Goal: Transaction & Acquisition: Purchase product/service

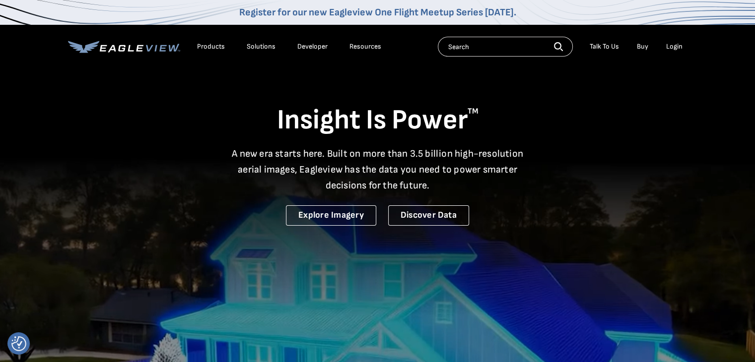
click at [671, 53] on li "Login" at bounding box center [674, 46] width 26 height 15
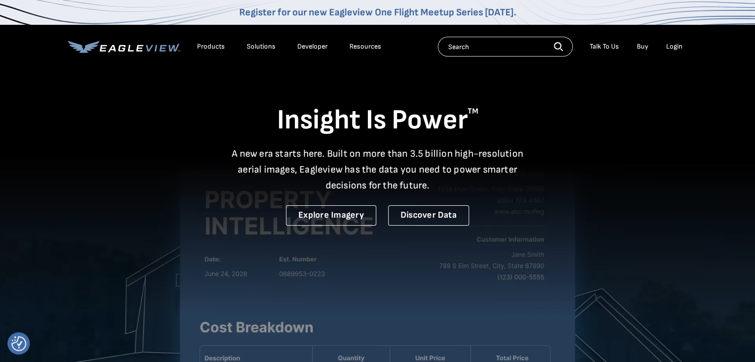
click at [677, 47] on div "Login" at bounding box center [674, 46] width 16 height 9
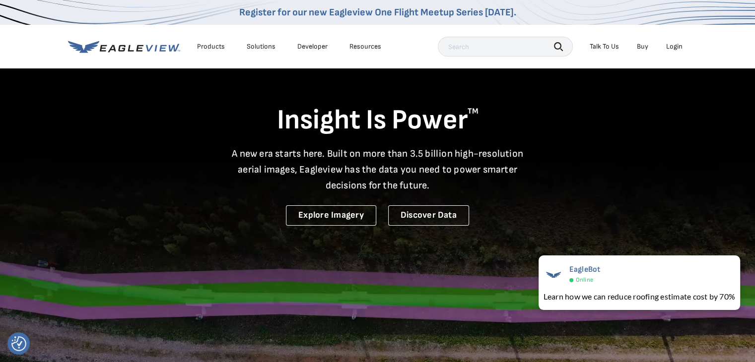
click at [679, 48] on div "Login" at bounding box center [674, 46] width 16 height 9
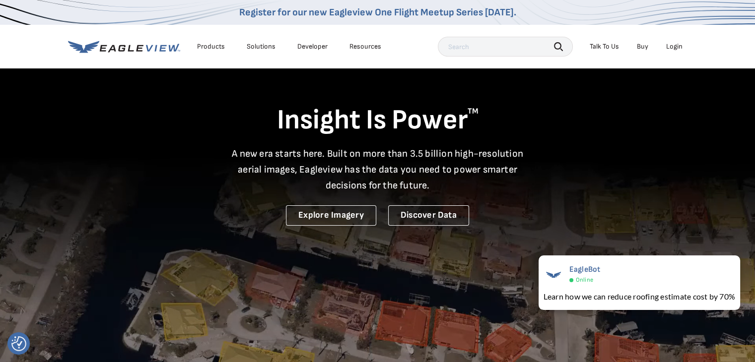
click at [677, 47] on div "Login" at bounding box center [674, 46] width 16 height 9
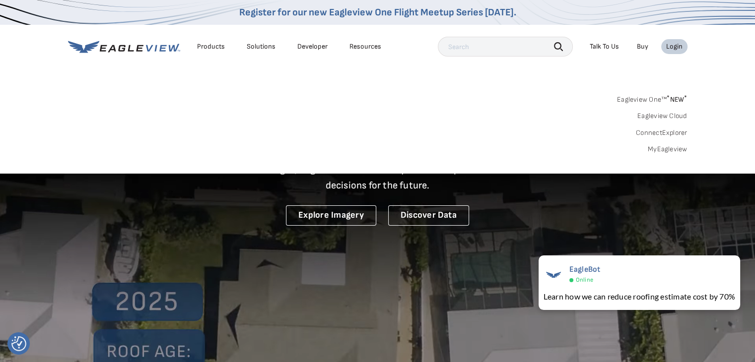
drag, startPoint x: 673, startPoint y: 48, endPoint x: 680, endPoint y: 46, distance: 7.2
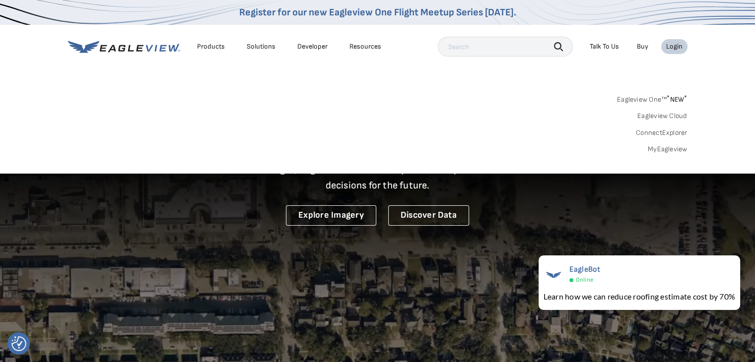
click at [680, 46] on div "Login" at bounding box center [674, 46] width 16 height 9
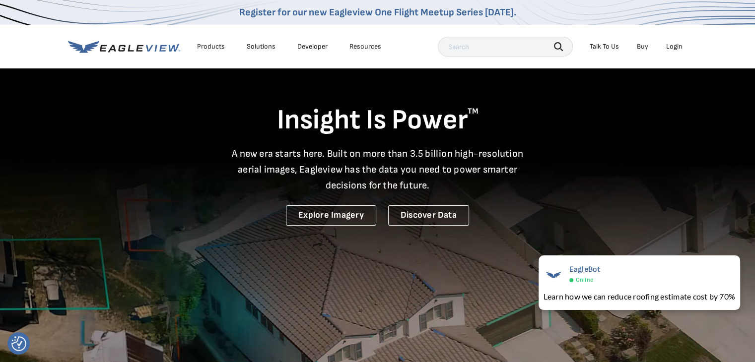
click at [680, 46] on div "Login" at bounding box center [674, 46] width 16 height 9
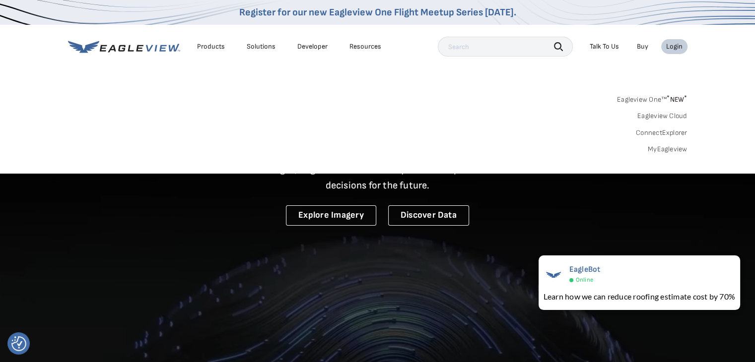
click at [668, 151] on link "MyEagleview" at bounding box center [668, 149] width 40 height 9
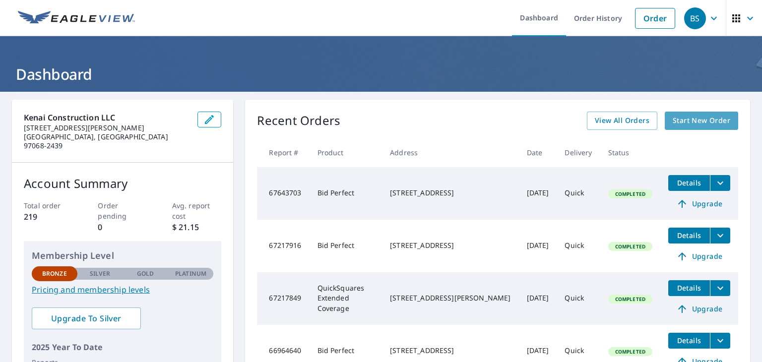
click at [690, 119] on span "Start New Order" at bounding box center [702, 121] width 58 height 12
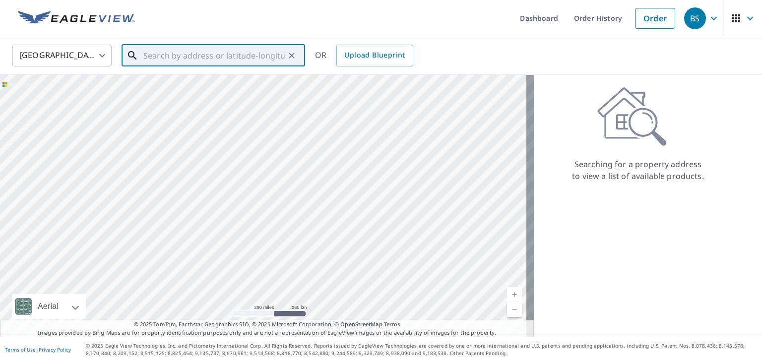
click at [222, 61] on input "text" at bounding box center [213, 56] width 141 height 28
paste input "2392 Debok Rd, West Linn, OR 97068"
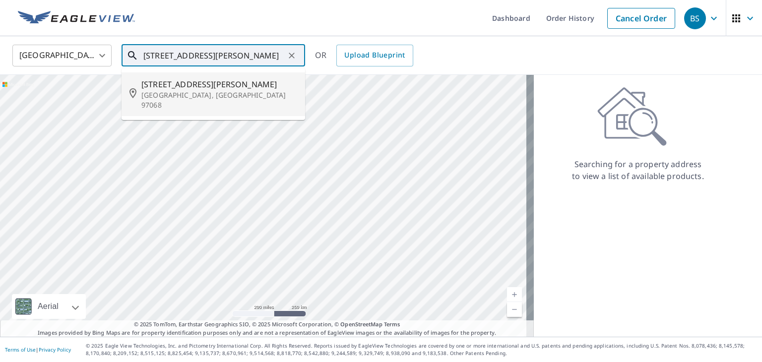
click at [237, 97] on p "West Linn, OR 97068" at bounding box center [219, 100] width 156 height 20
type input "2392 Debok Rd West Linn, OR 97068"
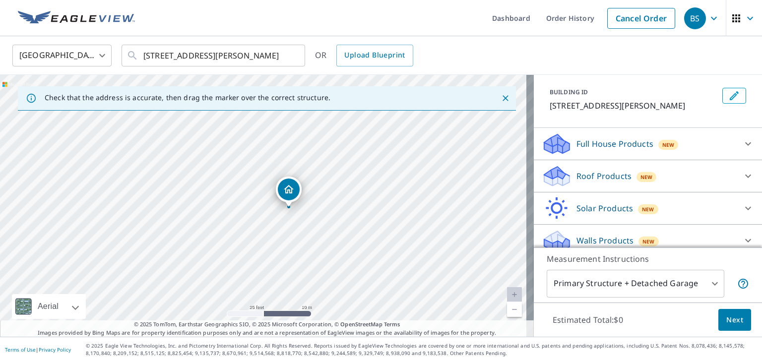
scroll to position [59, 0]
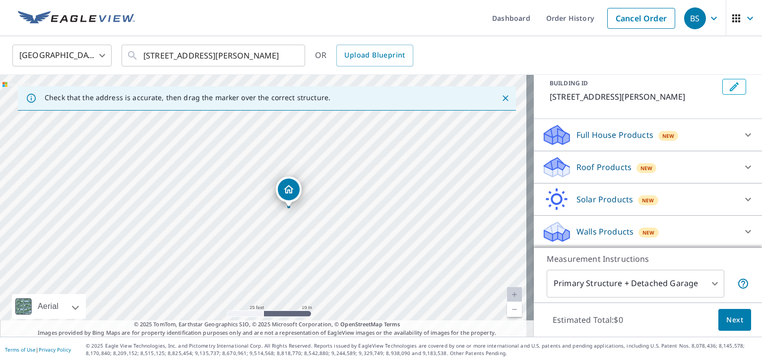
click at [742, 169] on icon at bounding box center [748, 167] width 12 height 12
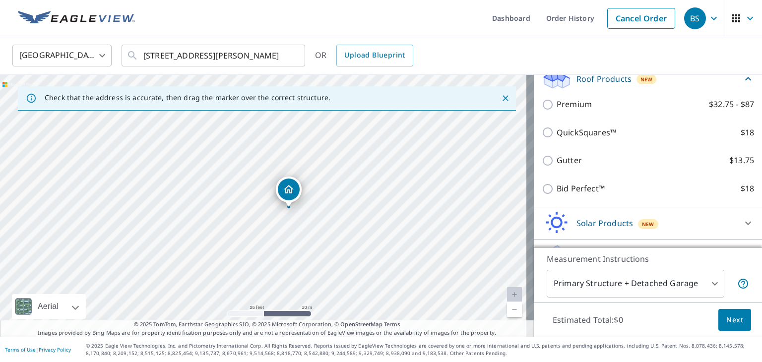
scroll to position [158, 0]
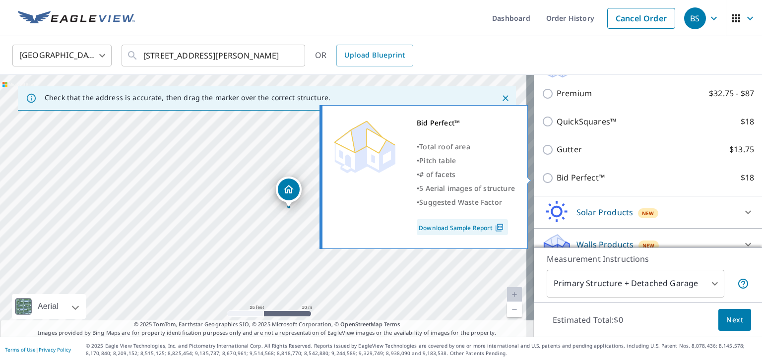
click at [542, 177] on input "Bid Perfect™ $18" at bounding box center [549, 178] width 15 height 12
checkbox input "true"
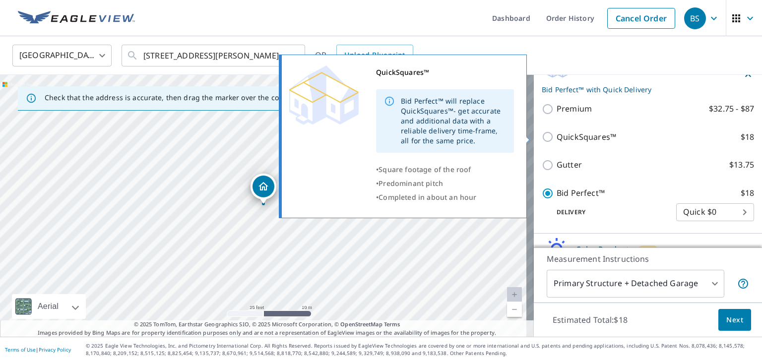
click at [542, 139] on input "QuickSquares™ $18" at bounding box center [549, 137] width 15 height 12
checkbox input "true"
checkbox input "false"
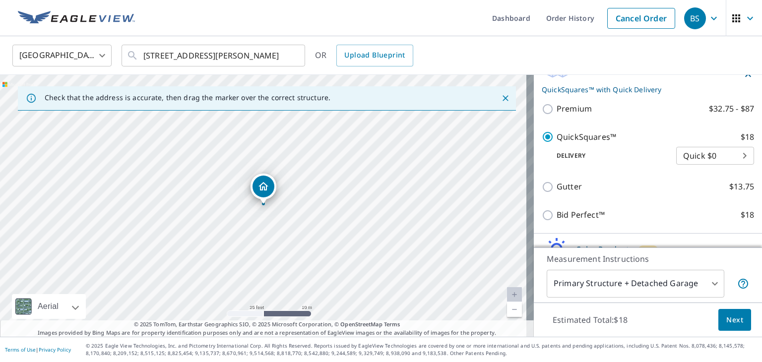
click at [692, 159] on body "BS BS Dashboard Order History Cancel Order BS United States US ​ 2392 Debok Rd …" at bounding box center [381, 181] width 762 height 362
click at [692, 159] on li "Quick $0" at bounding box center [700, 155] width 78 height 18
click at [705, 158] on body "BS BS Dashboard Order History Cancel Order BS United States US ​ 2392 Debok Rd …" at bounding box center [381, 181] width 762 height 362
click at [703, 159] on li "Quick $0" at bounding box center [700, 155] width 78 height 18
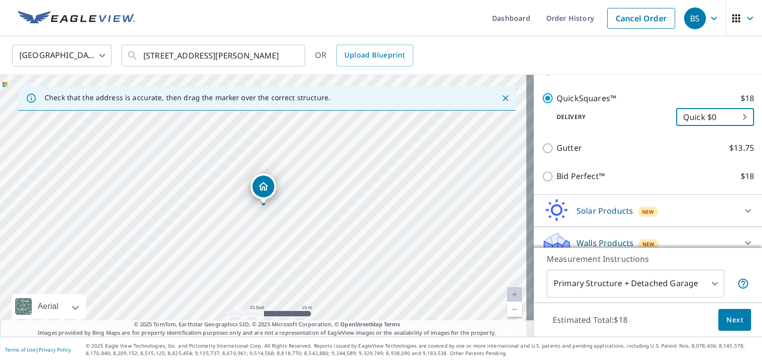
scroll to position [207, 0]
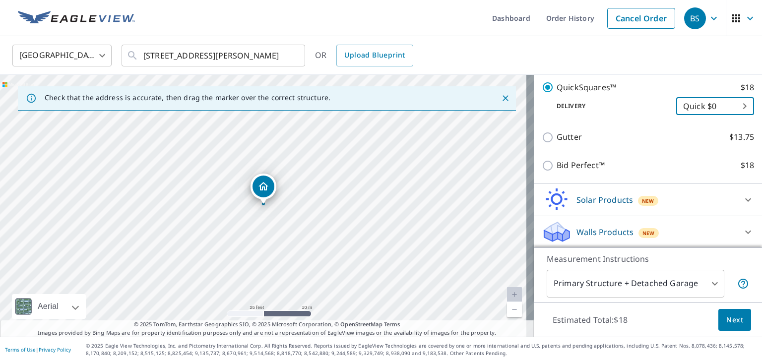
click at [665, 281] on body "BS BS Dashboard Order History Cancel Order BS United States US ​ 2392 Debok Rd …" at bounding box center [381, 181] width 762 height 362
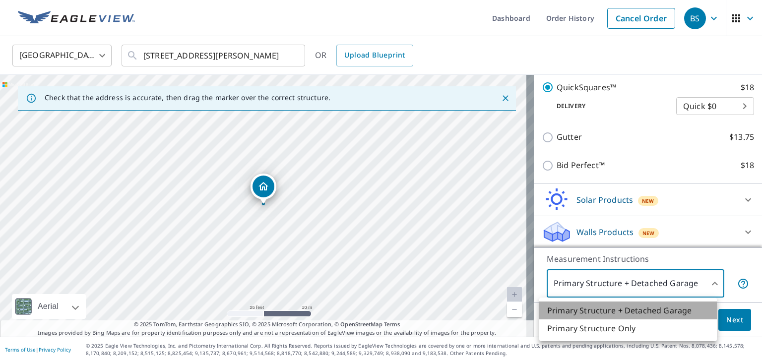
click at [647, 309] on li "Primary Structure + Detached Garage" at bounding box center [628, 311] width 178 height 18
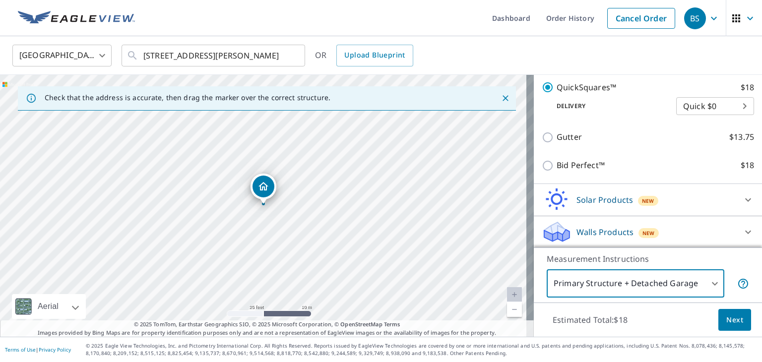
click at [736, 318] on button "Next" at bounding box center [735, 320] width 33 height 22
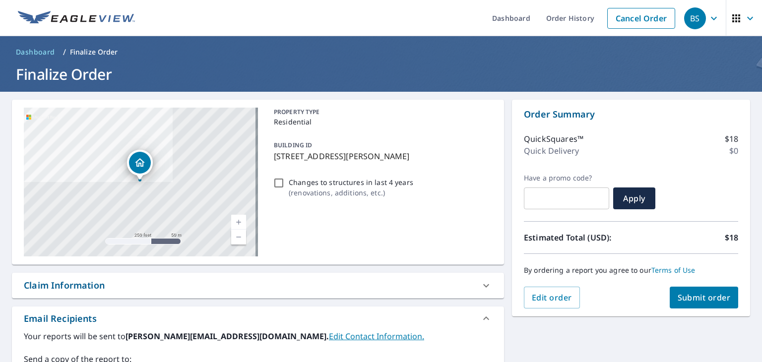
click at [709, 298] on span "Submit order" at bounding box center [704, 297] width 53 height 11
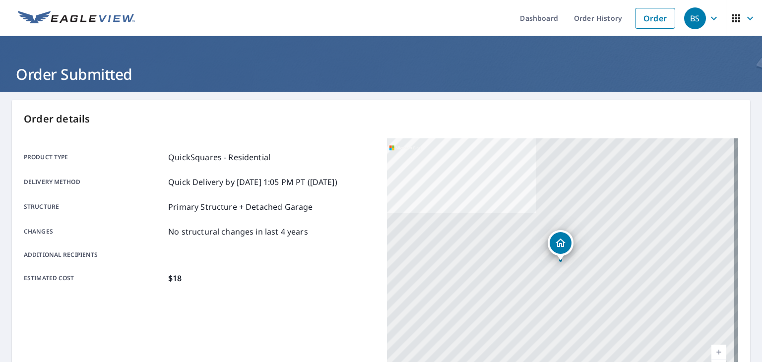
click at [711, 18] on icon "button" at bounding box center [714, 17] width 6 height 3
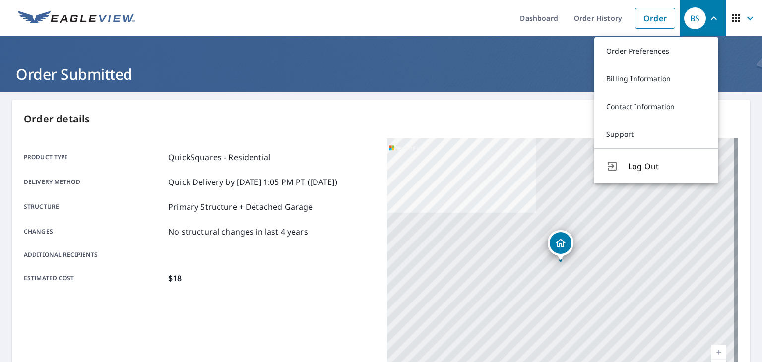
click at [708, 18] on icon "button" at bounding box center [714, 18] width 12 height 12
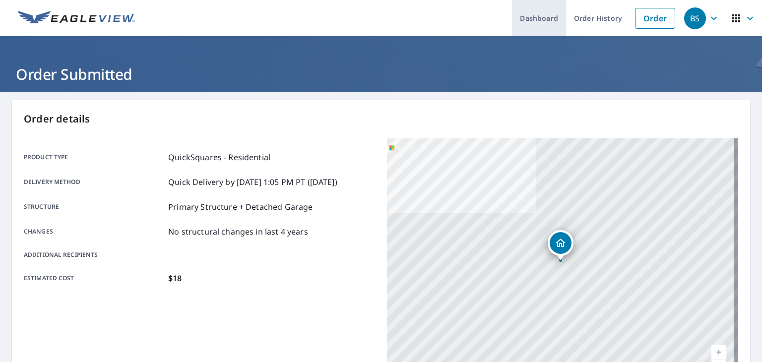
click at [534, 24] on link "Dashboard" at bounding box center [539, 18] width 54 height 36
